Goal: Navigation & Orientation: Find specific page/section

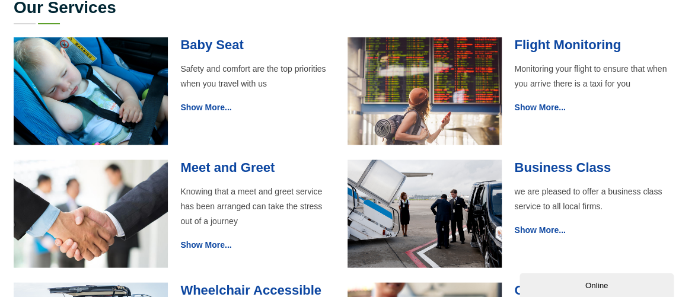
scroll to position [1214, 0]
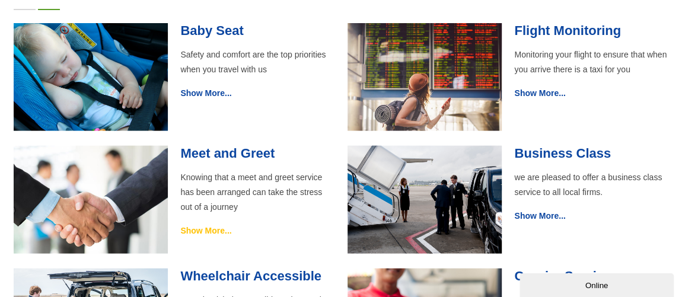
click at [209, 226] on link "Show More..." at bounding box center [205, 230] width 51 height 9
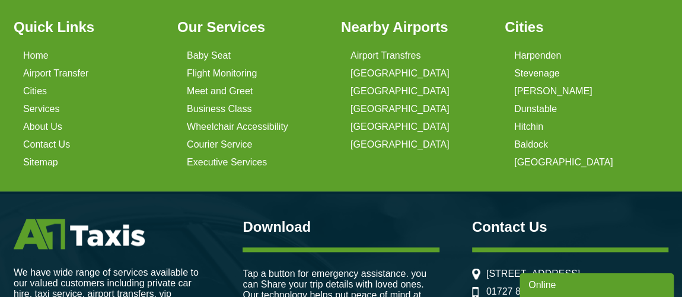
scroll to position [765, 0]
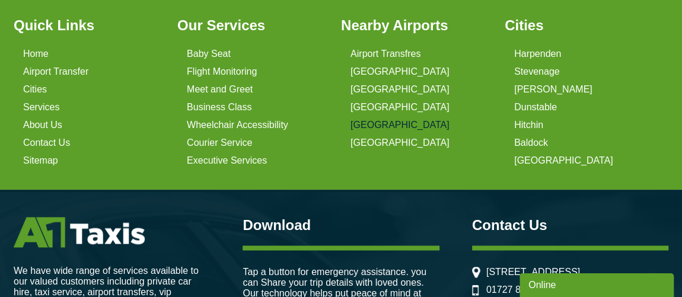
click at [394, 126] on link "[GEOGRAPHIC_DATA]" at bounding box center [400, 125] width 99 height 11
